Goal: Find specific page/section: Find specific page/section

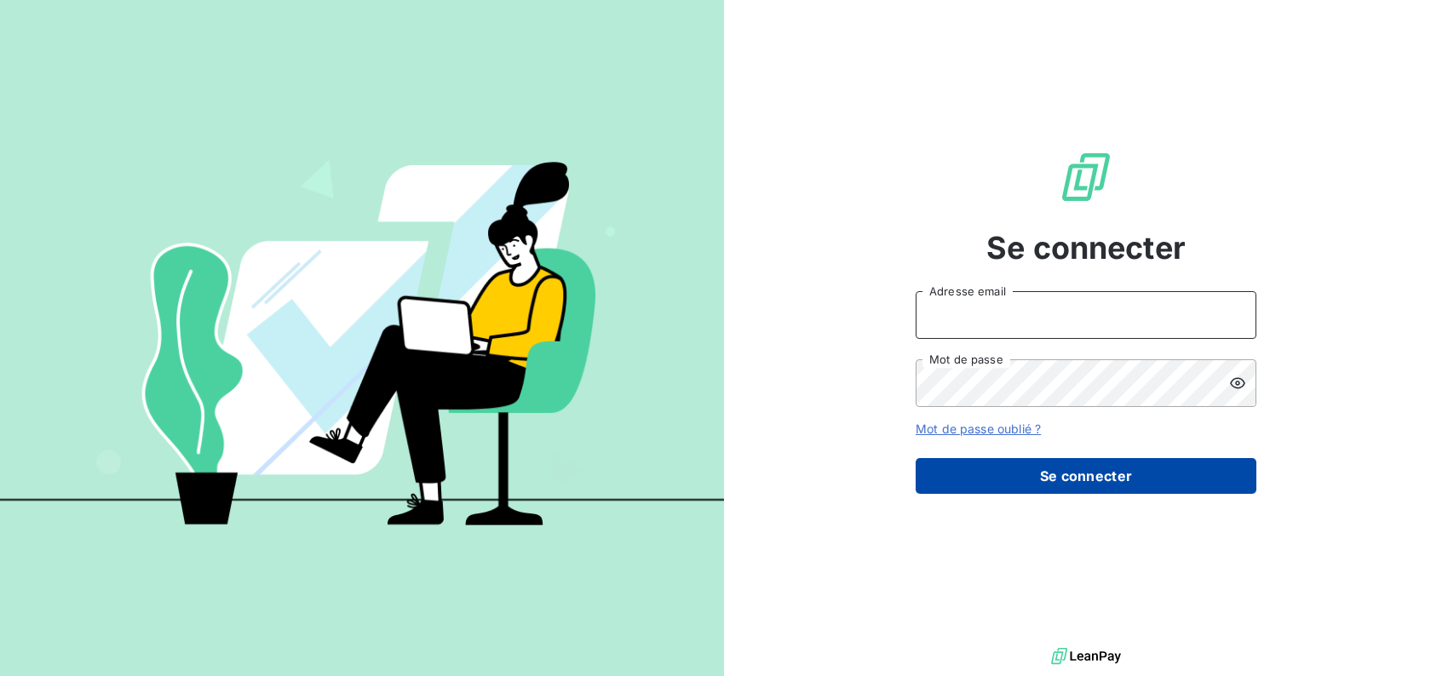
type input "mathilde@leanpay.fr"
click at [997, 482] on button "Se connecter" at bounding box center [1086, 476] width 341 height 36
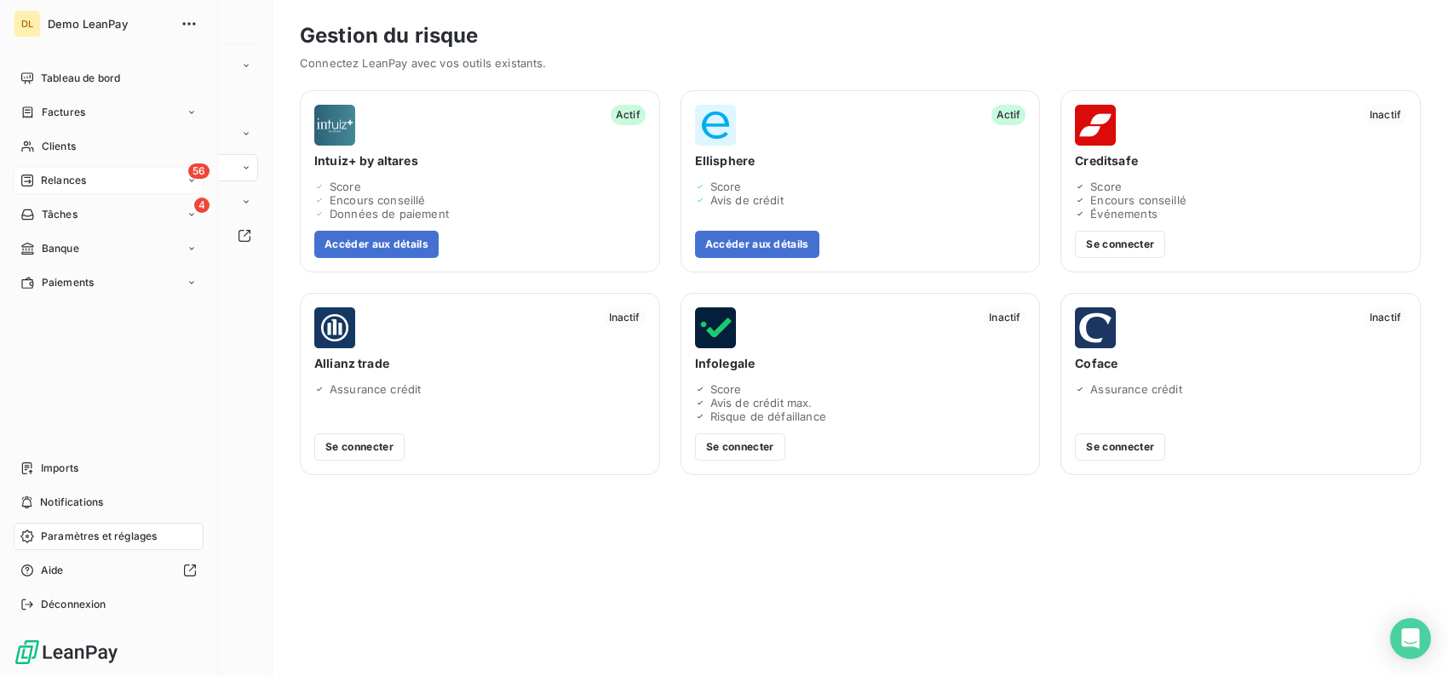
click at [44, 180] on span "Relances" at bounding box center [63, 180] width 45 height 15
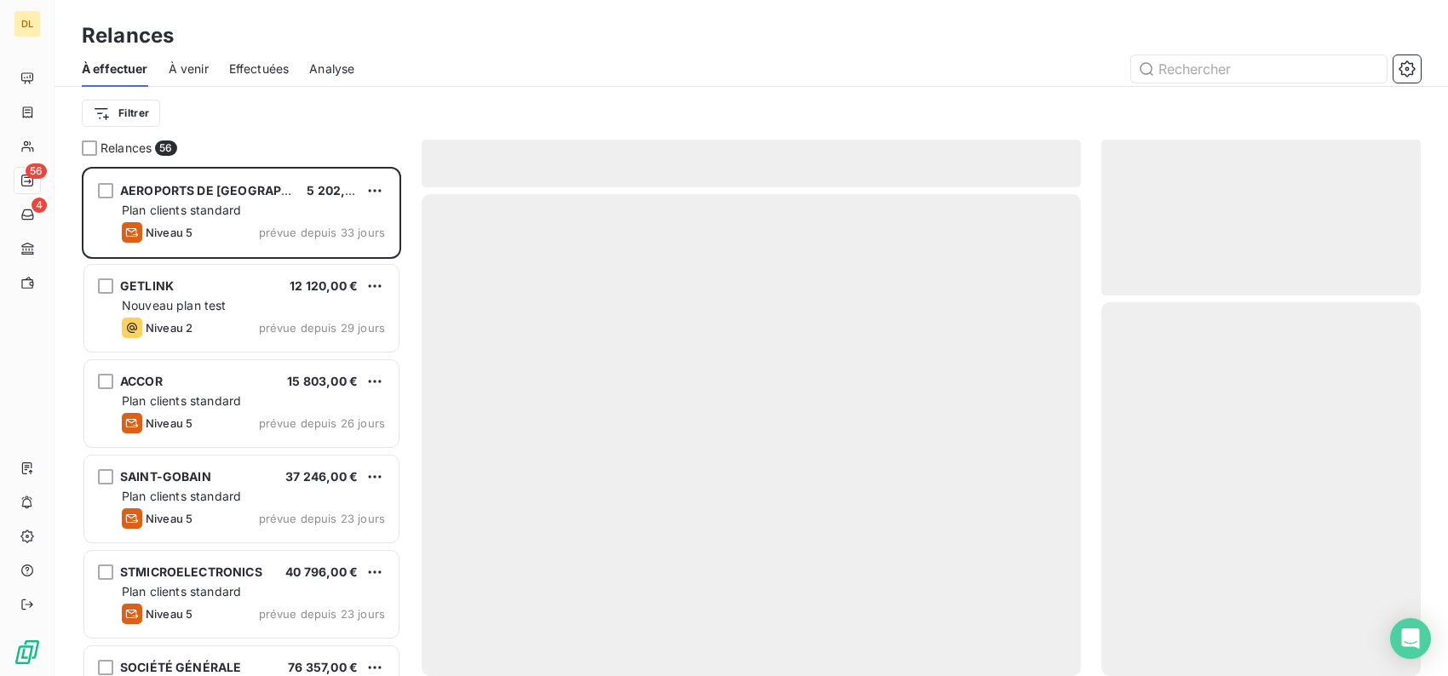
scroll to position [496, 307]
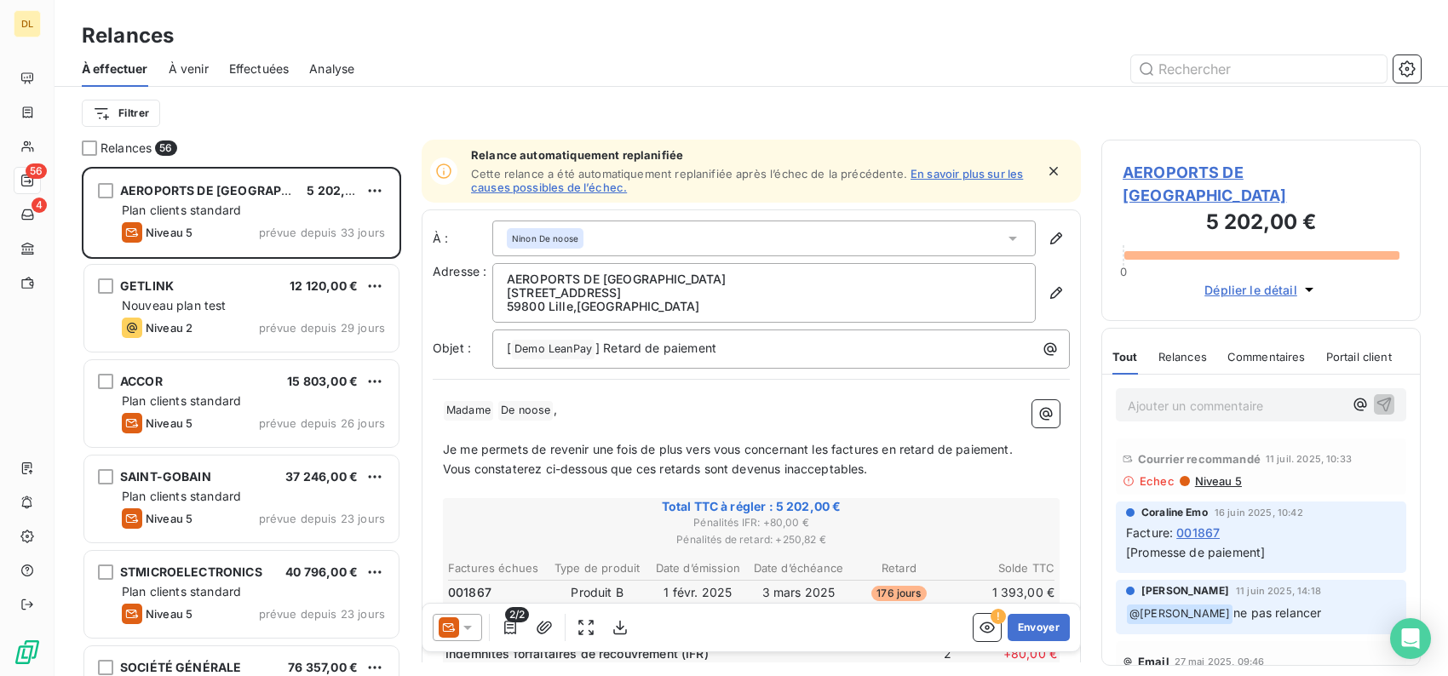
click at [332, 76] on span "Analyse" at bounding box center [331, 68] width 45 height 17
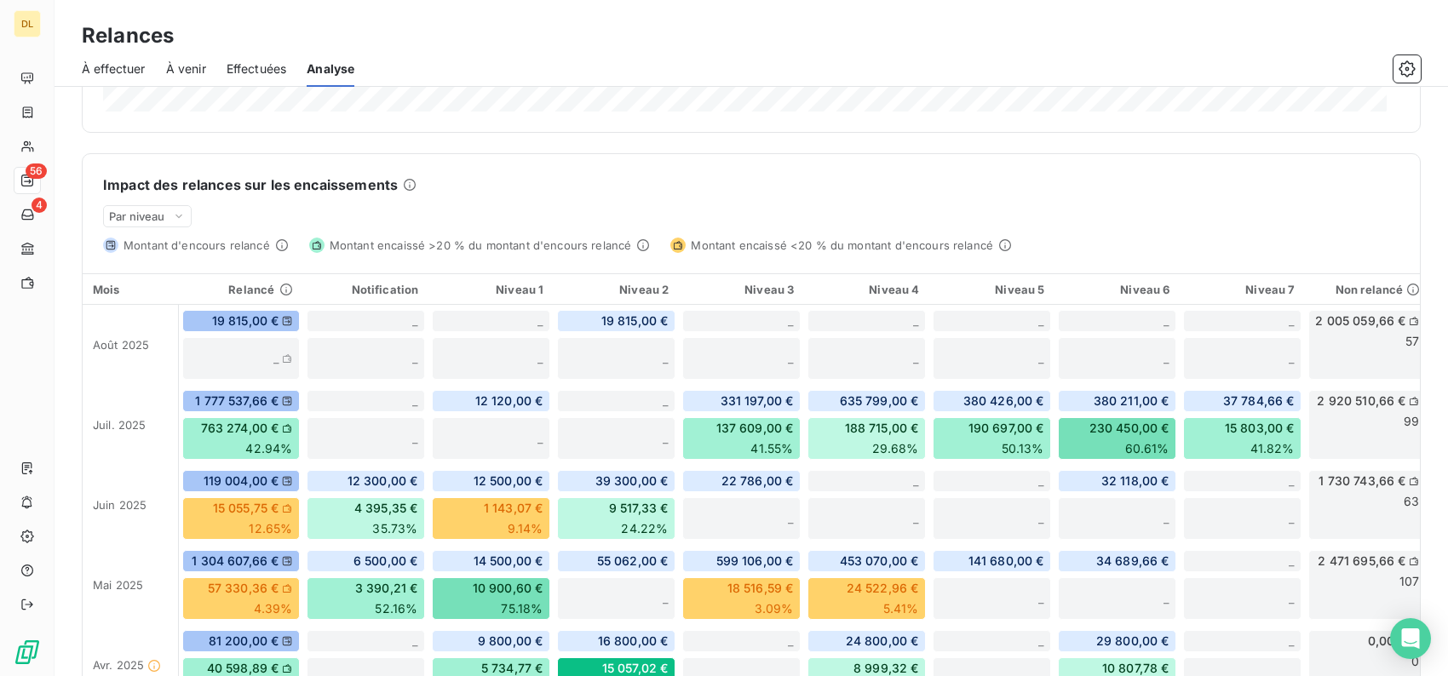
scroll to position [353, 0]
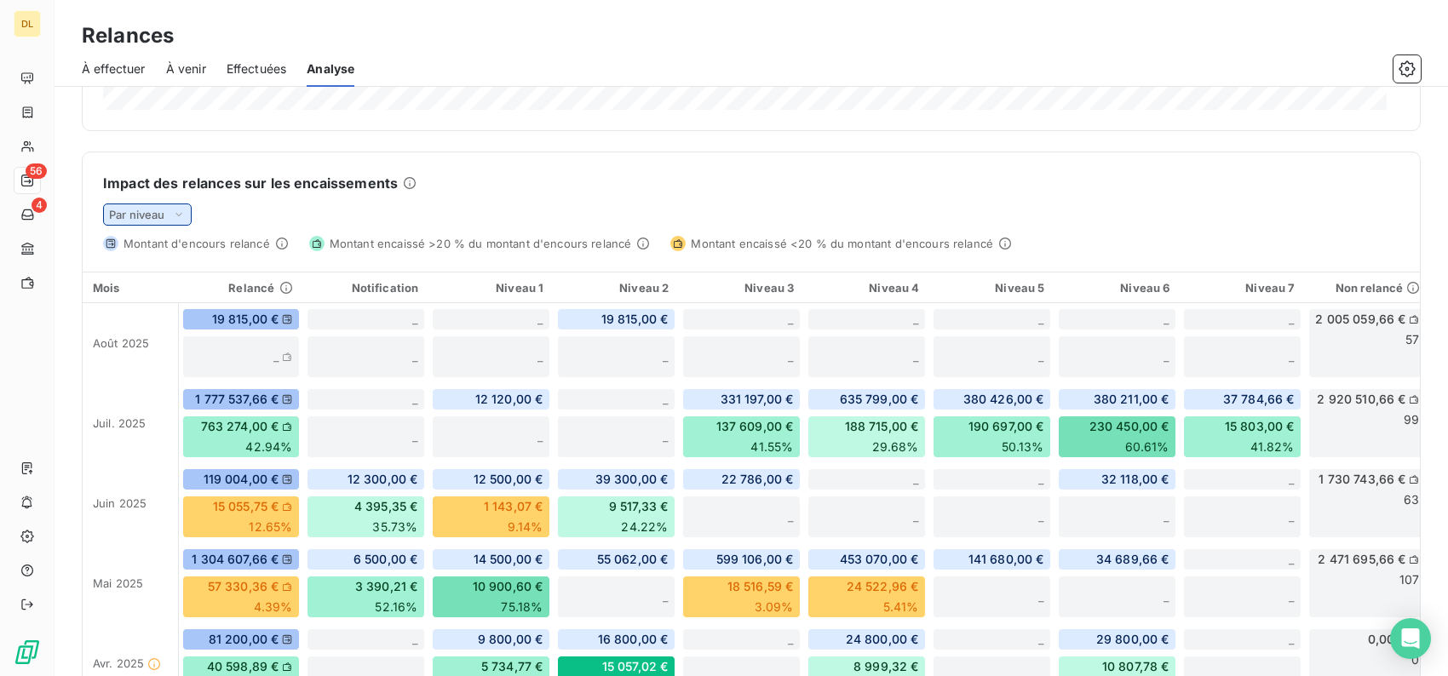
click at [175, 211] on icon at bounding box center [179, 214] width 14 height 17
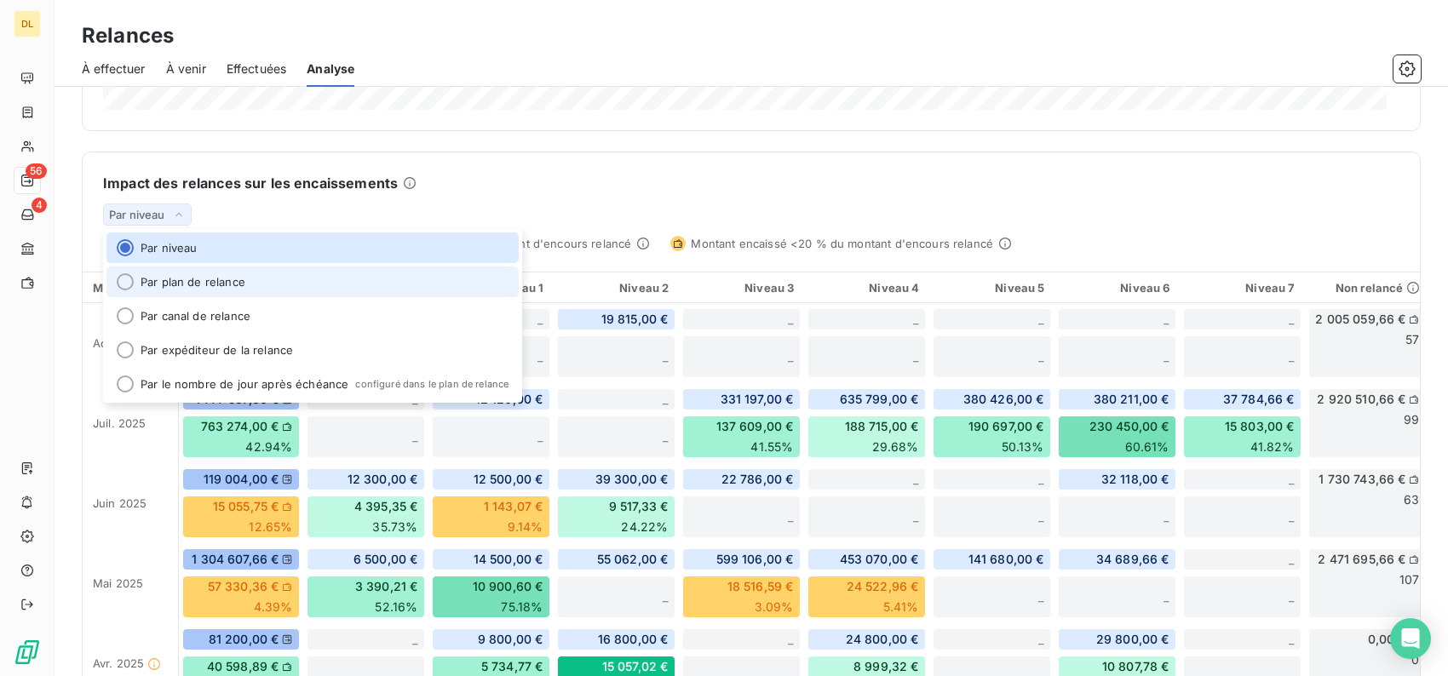
click at [191, 275] on li "Par plan de relance" at bounding box center [312, 282] width 412 height 31
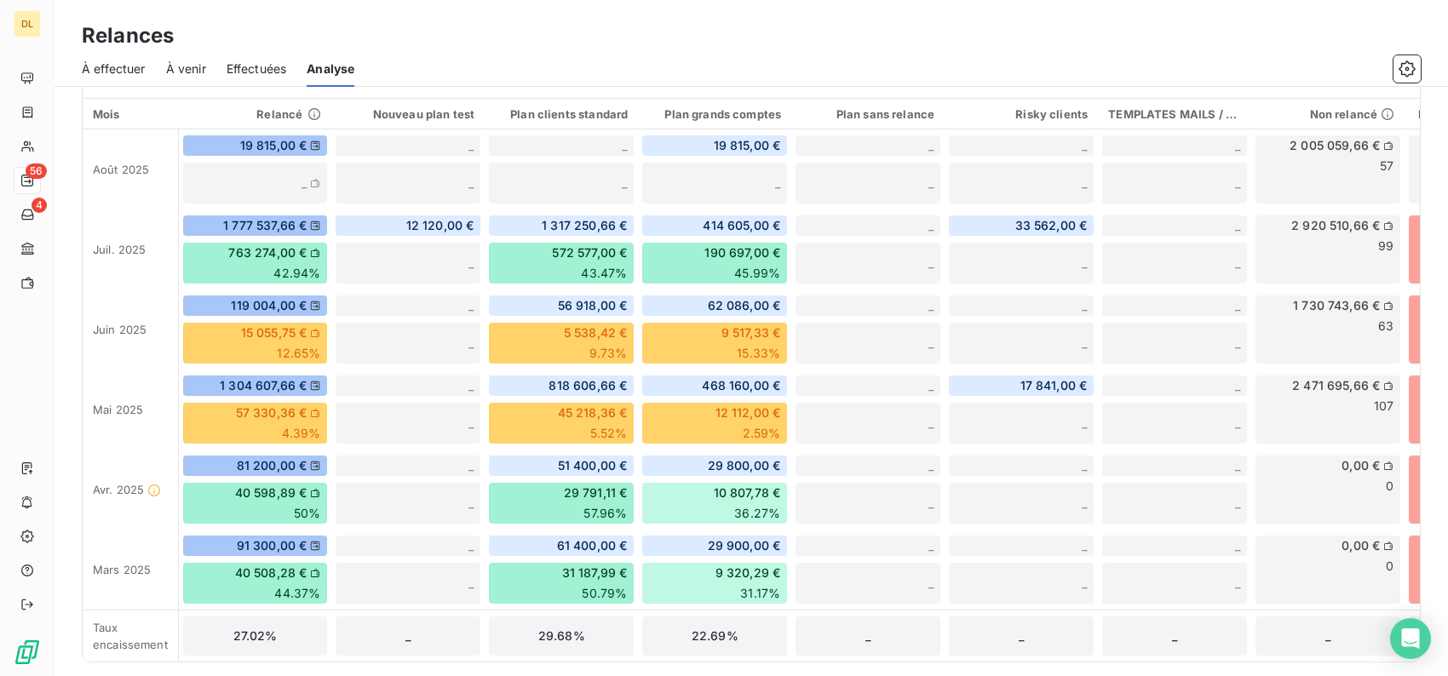
scroll to position [377, 0]
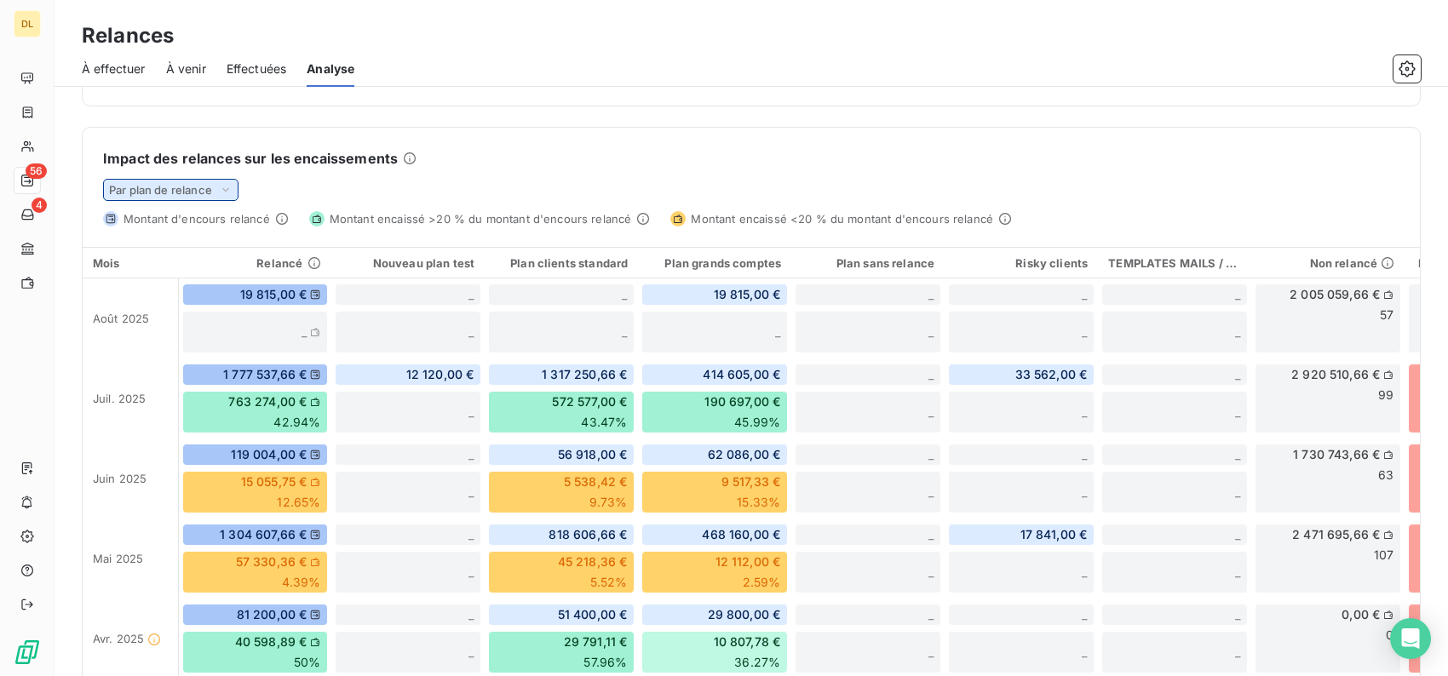
click at [188, 186] on span "Par plan de relance" at bounding box center [160, 190] width 103 height 14
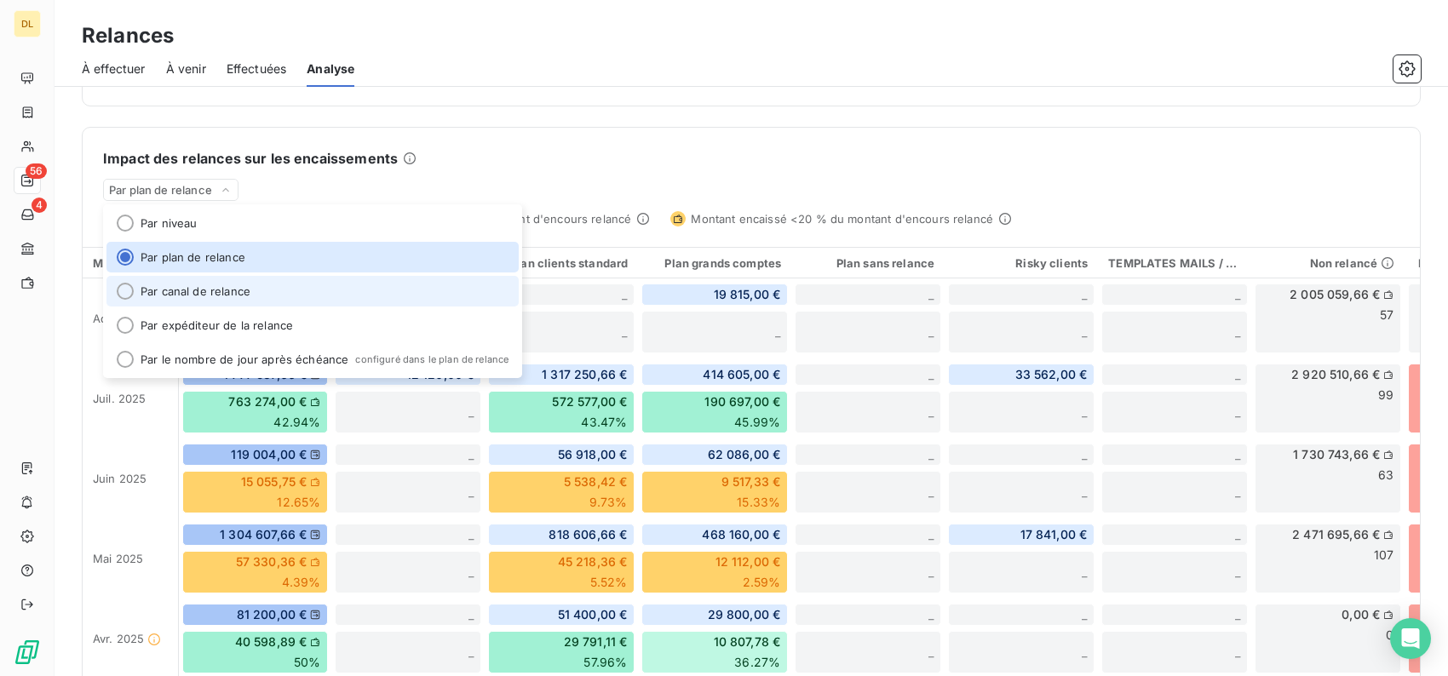
click at [175, 290] on li "Par canal de relance" at bounding box center [312, 291] width 412 height 31
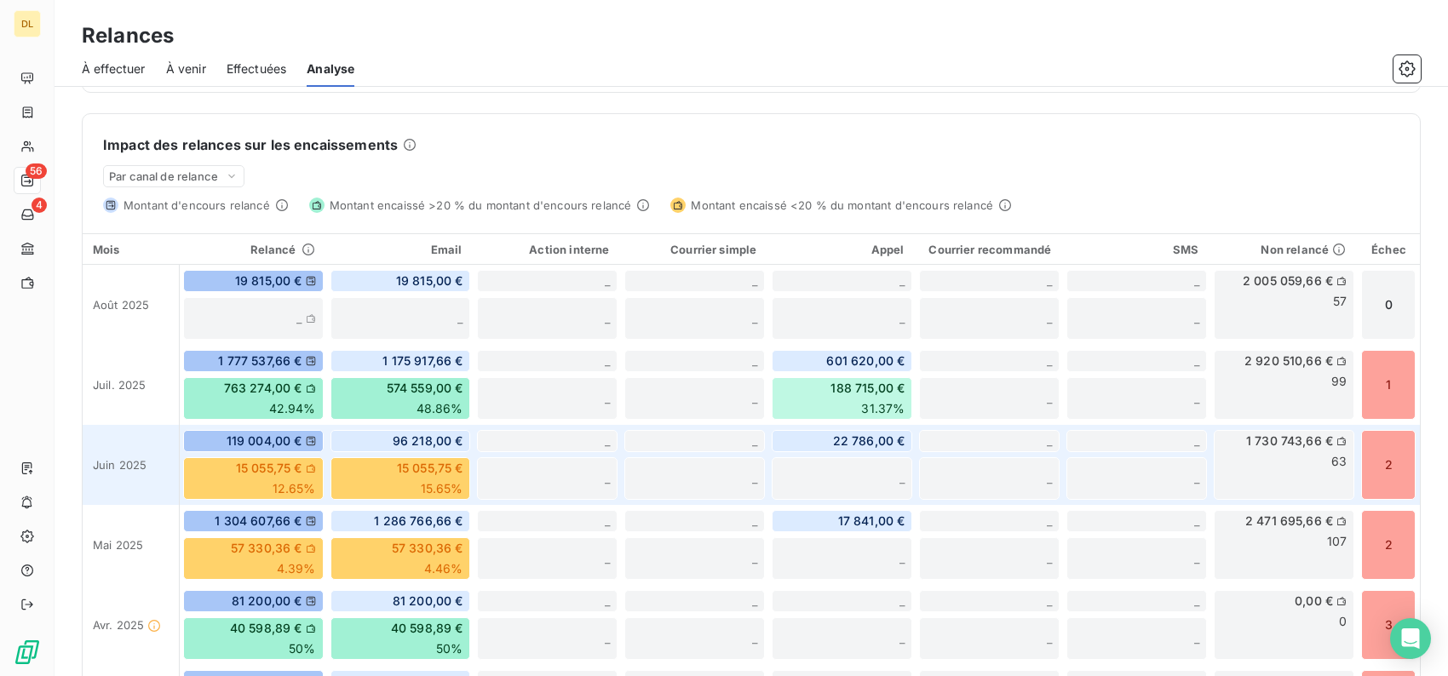
scroll to position [341, 0]
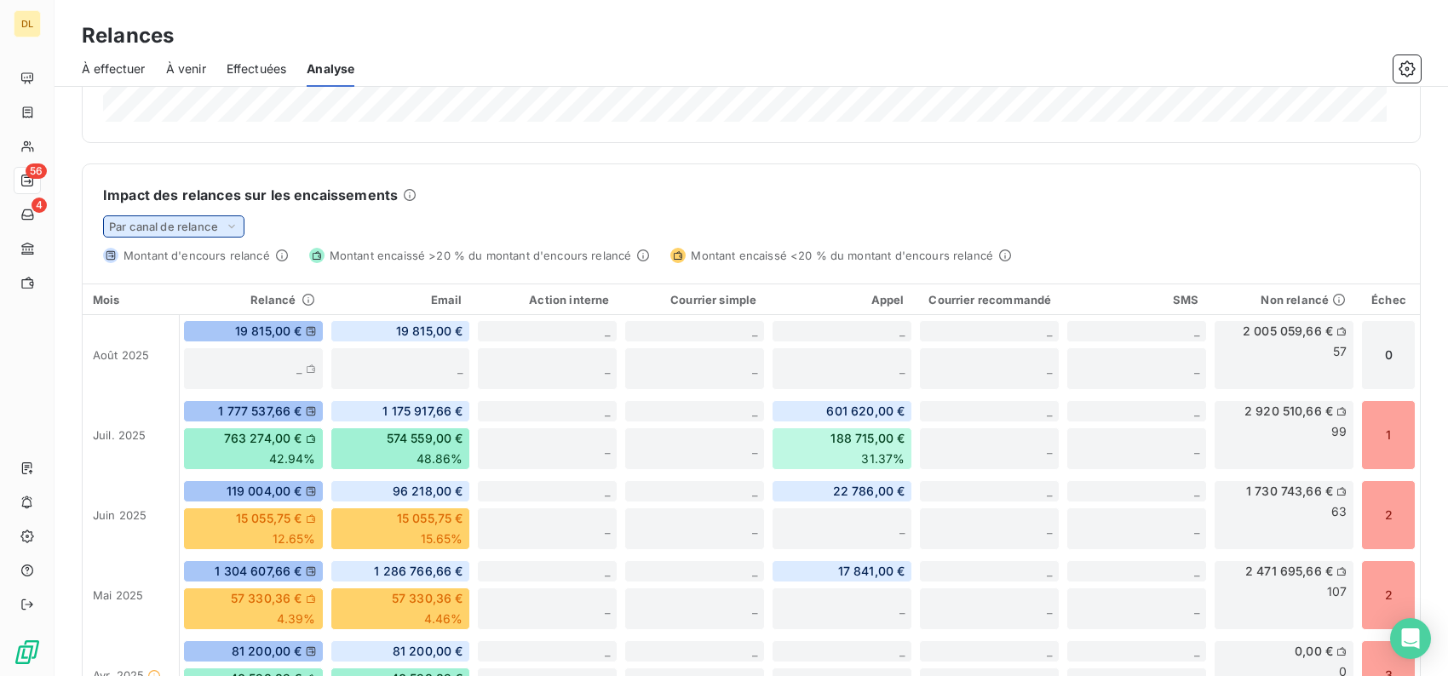
click at [231, 227] on icon at bounding box center [232, 226] width 14 height 17
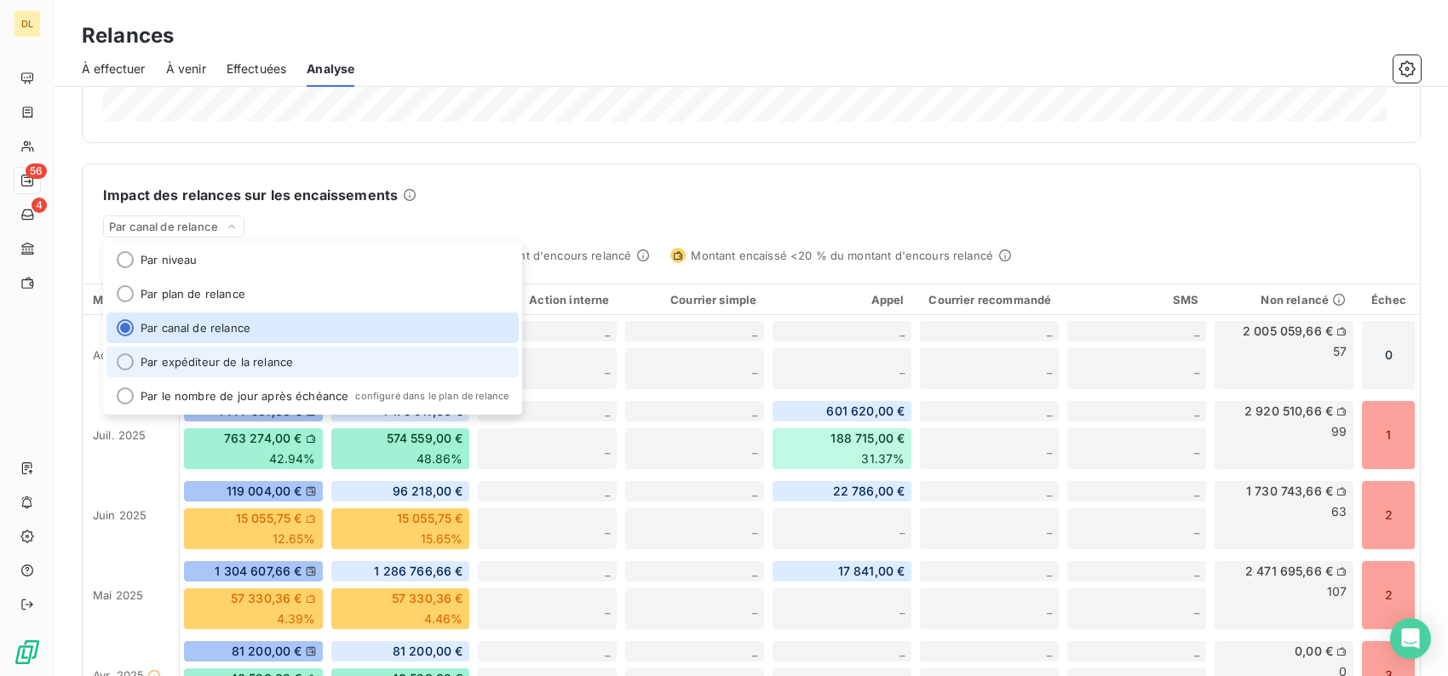
click at [221, 362] on li "Par expéditeur de la relance" at bounding box center [312, 362] width 412 height 31
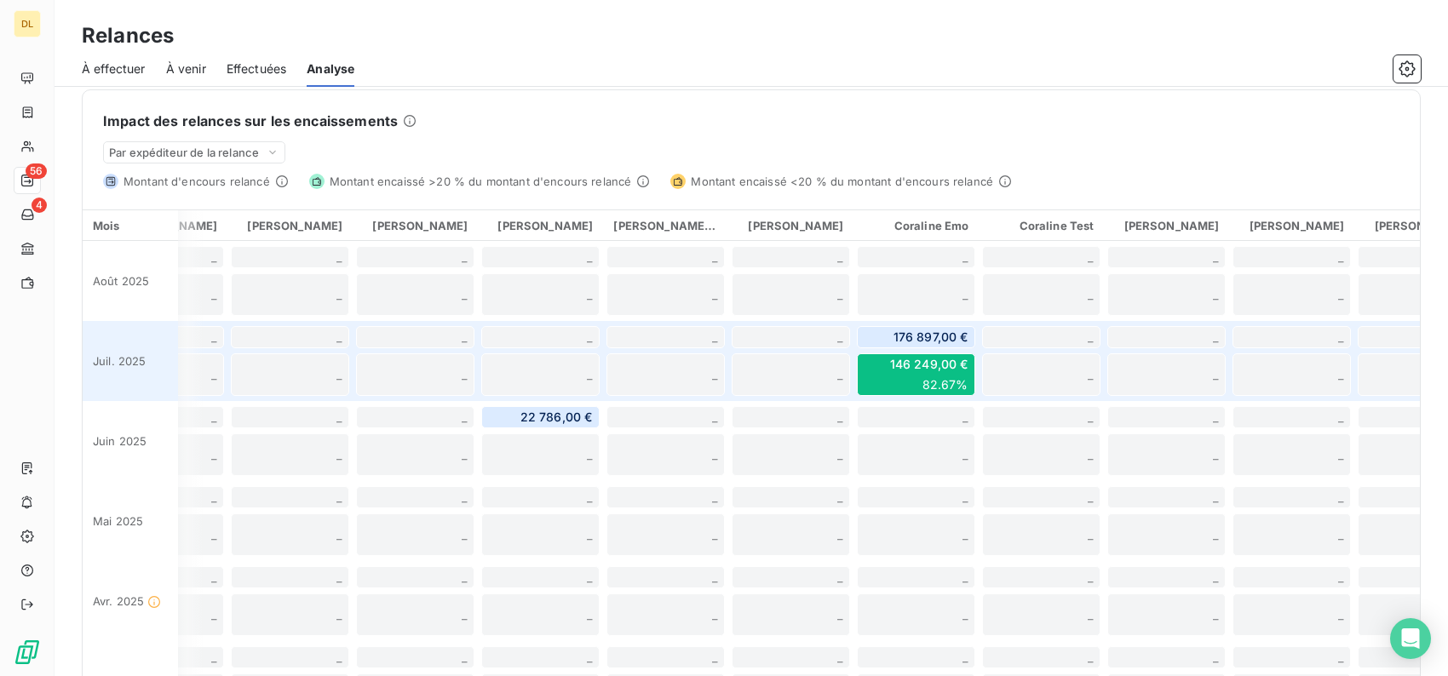
scroll to position [0, 0]
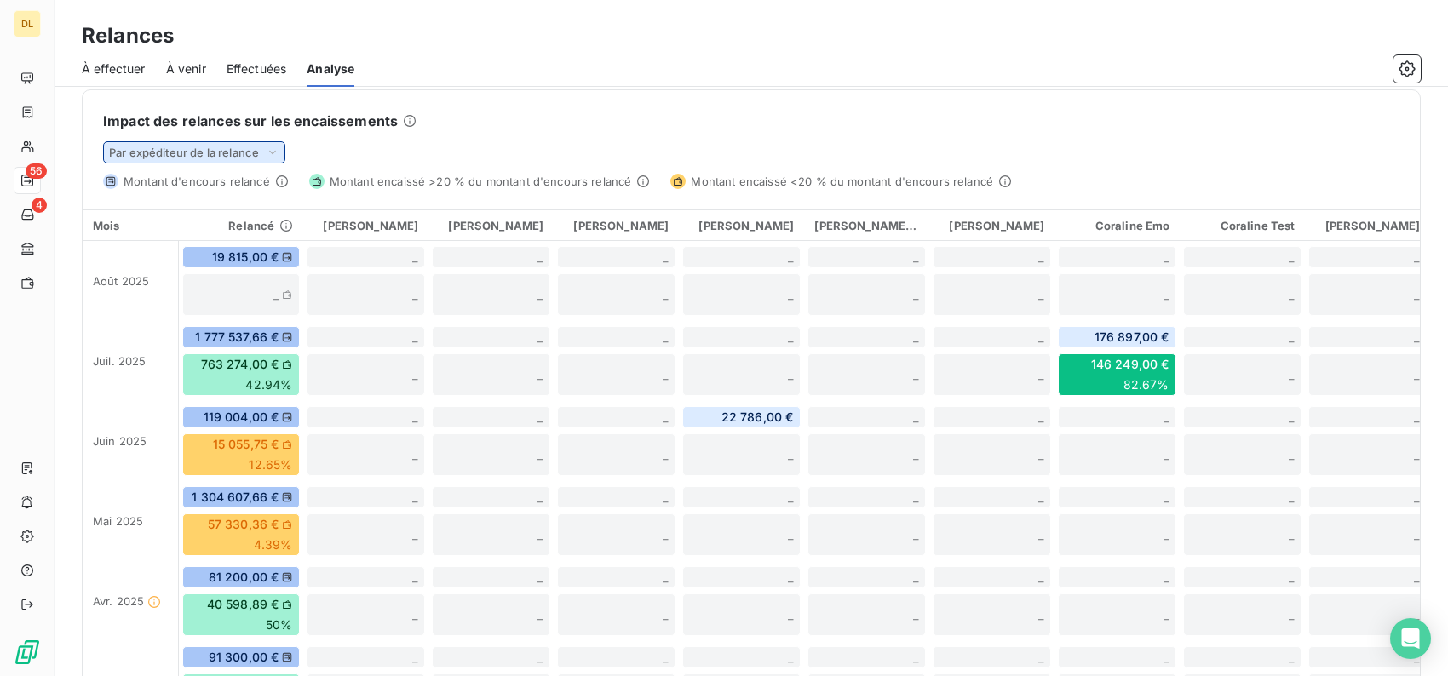
click at [229, 149] on span "Par expéditeur de la relance" at bounding box center [184, 153] width 150 height 14
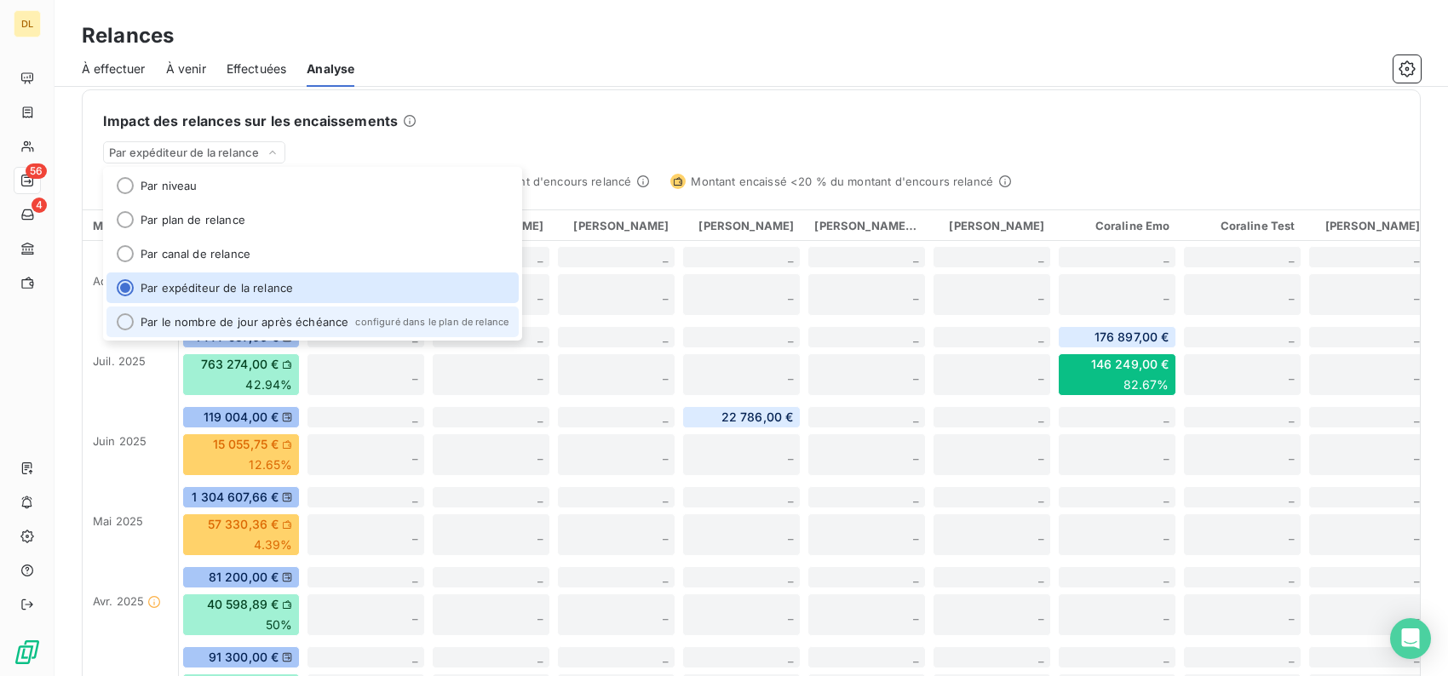
click at [233, 321] on li "Par le nombre de jour après échéance configuré dans le plan de relance" at bounding box center [312, 322] width 412 height 31
